Goal: Find specific page/section: Find specific page/section

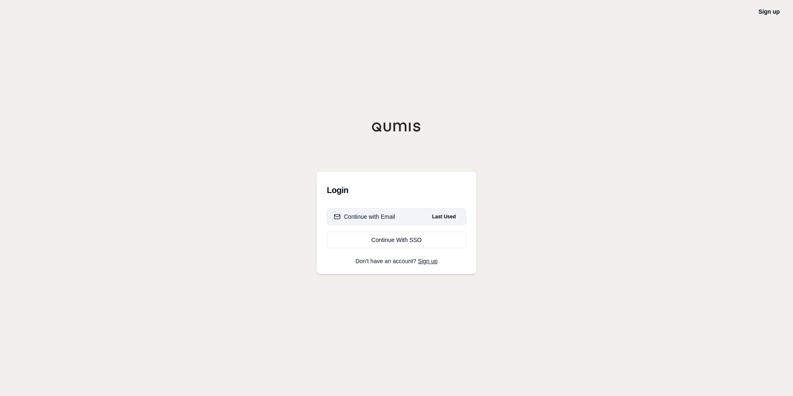
click at [397, 217] on button "Continue with Email Last Used" at bounding box center [396, 216] width 139 height 17
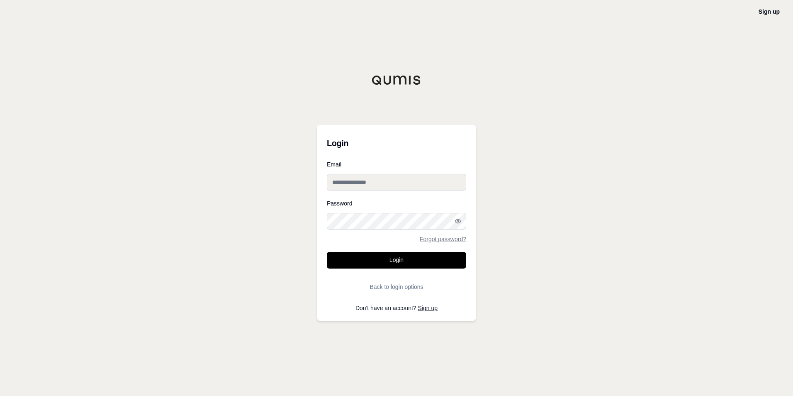
type input "**********"
click at [376, 262] on button "Login" at bounding box center [396, 260] width 139 height 17
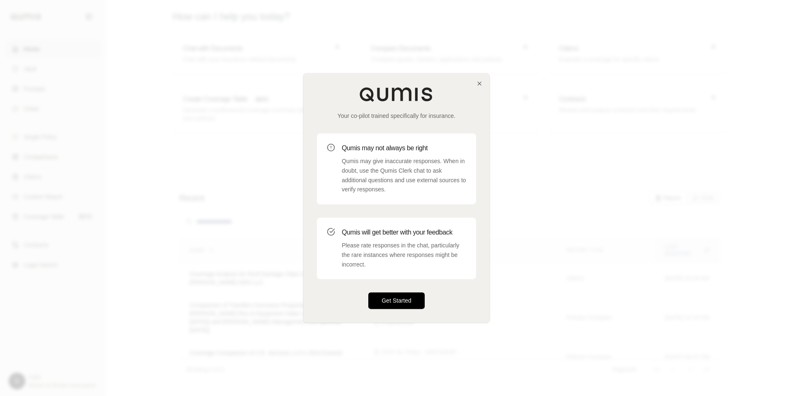
click at [414, 297] on button "Get Started" at bounding box center [396, 300] width 56 height 17
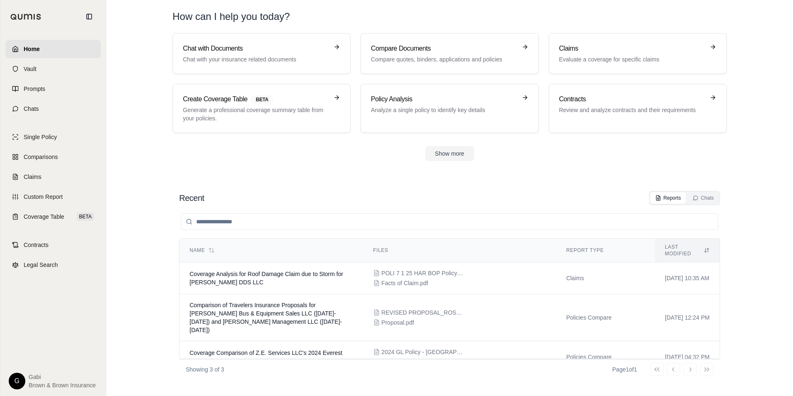
click at [687, 371] on div "Go to first page Go to previous page Go to next page Go to last page" at bounding box center [681, 369] width 63 height 13
click at [665, 370] on div "Go to first page Go to previous page Go to next page Go to last page" at bounding box center [681, 369] width 63 height 13
click at [67, 266] on link "Legal Search" at bounding box center [52, 265] width 95 height 18
